Goal: Book appointment/travel/reservation

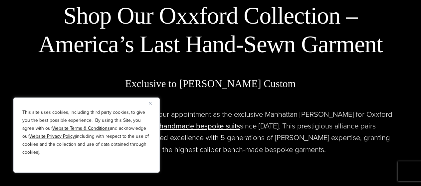
click at [151, 104] on img "Close" at bounding box center [150, 103] width 3 height 3
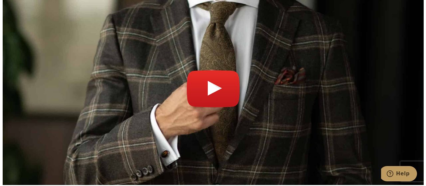
scroll to position [2297, 0]
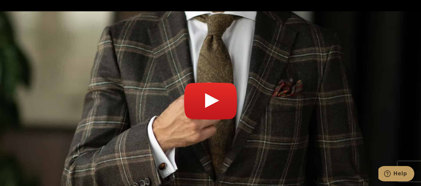
click at [212, 69] on link "Play video" at bounding box center [211, 104] width 408 height 169
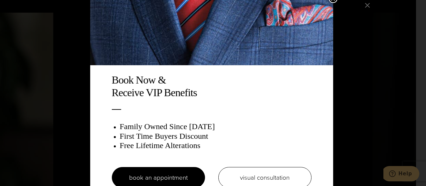
scroll to position [13, 0]
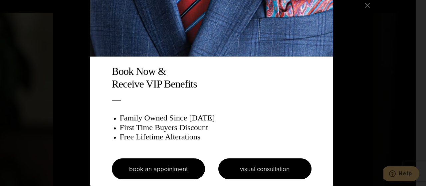
click at [283, 169] on link "visual consultation" at bounding box center [264, 168] width 93 height 21
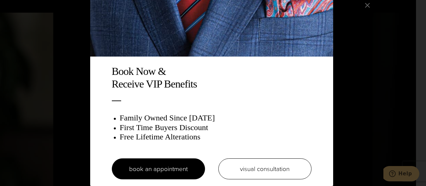
click at [75, 172] on div "Book Now & Receive VIP Benefits Family Owned Since 1913 First Time Buyers Disco…" at bounding box center [213, 93] width 426 height 186
